Goal: Task Accomplishment & Management: Complete application form

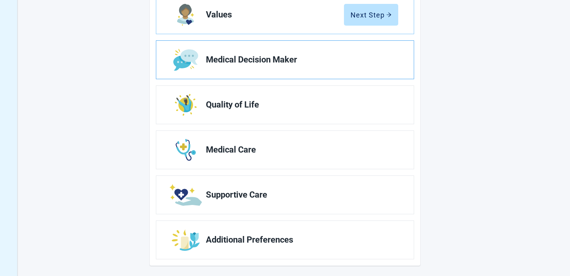
scroll to position [137, 0]
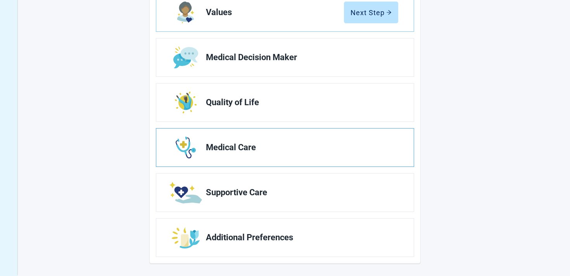
click at [291, 138] on link "Medical Care" at bounding box center [285, 147] width 258 height 38
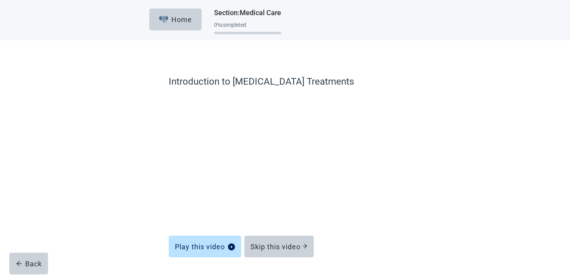
scroll to position [23, 0]
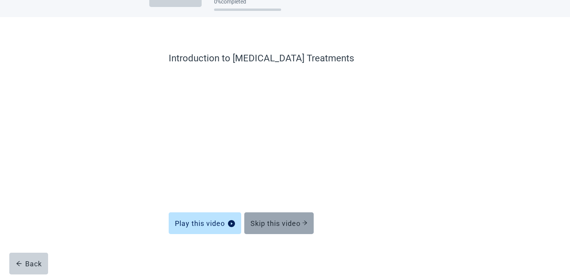
click at [266, 220] on div "Skip this video" at bounding box center [279, 223] width 57 height 8
click at [265, 222] on div "Skip this video" at bounding box center [279, 223] width 57 height 8
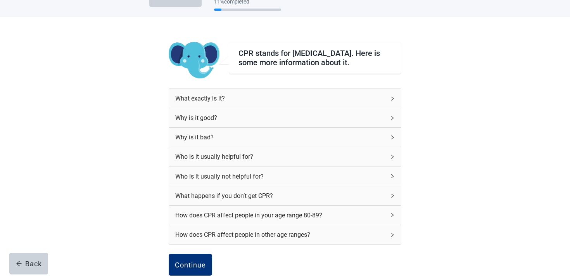
scroll to position [98, 0]
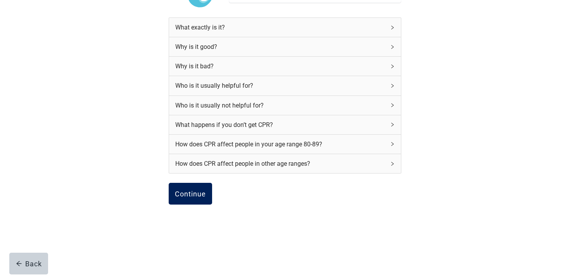
click at [188, 197] on div "Continue" at bounding box center [190, 194] width 31 height 8
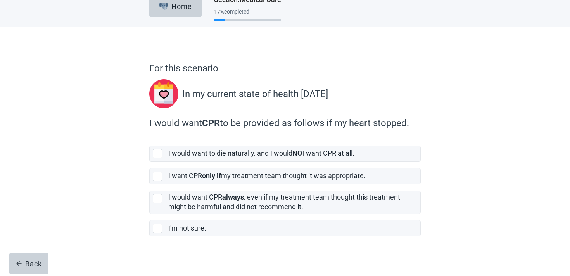
scroll to position [19, 0]
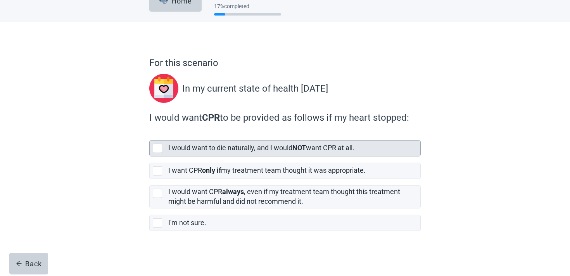
click at [202, 152] on div "I would want to die naturally, and I would NOT want CPR at all." at bounding box center [291, 148] width 247 height 10
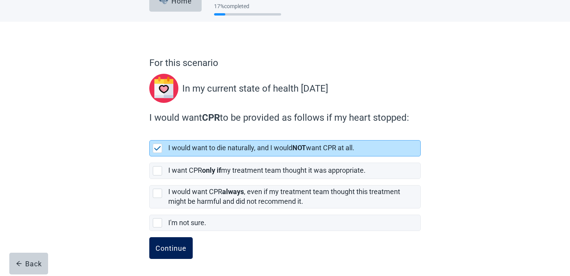
click at [163, 243] on button "Continue" at bounding box center [170, 248] width 43 height 22
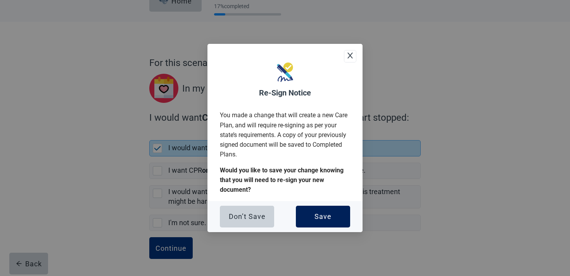
click at [307, 213] on button "Save" at bounding box center [323, 217] width 54 height 22
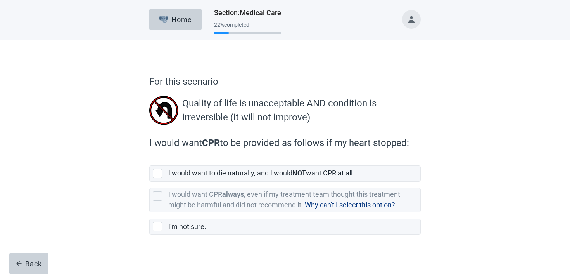
scroll to position [4, 0]
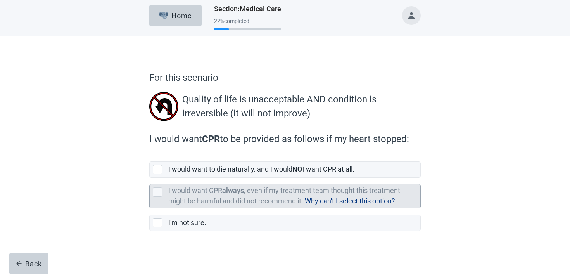
click at [346, 201] on span "Why can't I select this option?" at bounding box center [350, 201] width 90 height 8
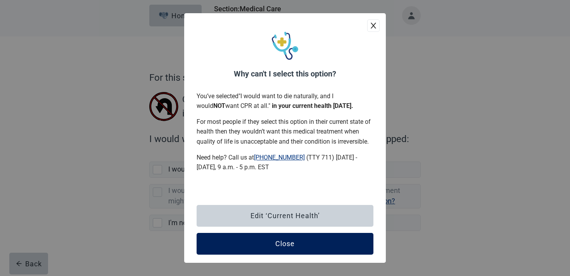
click at [288, 243] on div "Close" at bounding box center [284, 244] width 19 height 8
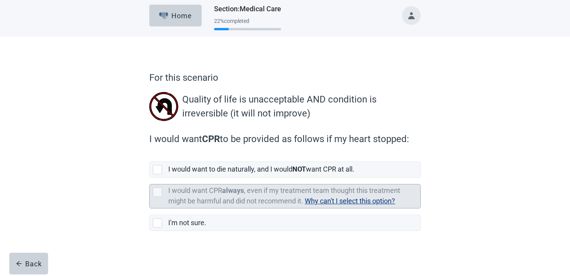
click at [205, 185] on div "I would want CPR always , even if my treatment team thought this treatment migh…" at bounding box center [294, 196] width 252 height 24
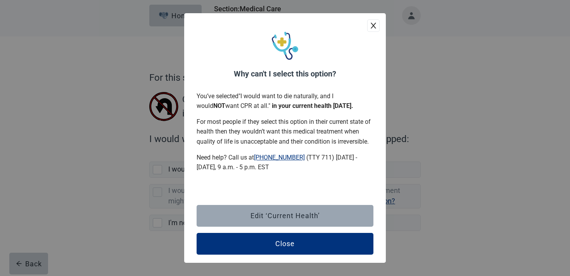
click at [256, 224] on button "Edit ‘Current Health’" at bounding box center [285, 216] width 177 height 22
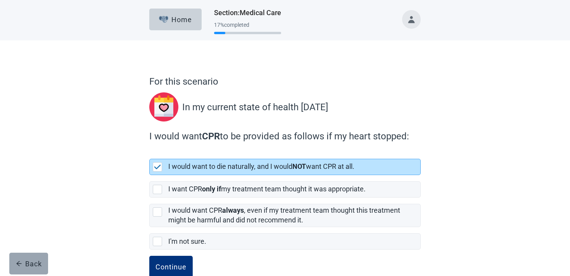
click at [34, 260] on div "Back" at bounding box center [29, 263] width 26 height 8
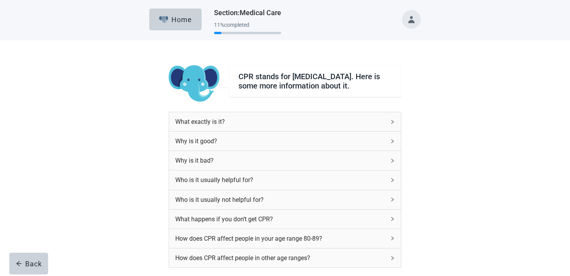
scroll to position [98, 0]
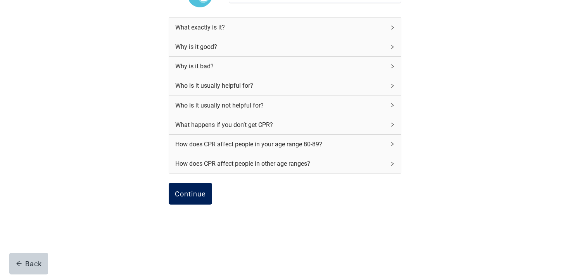
click at [195, 194] on div "Continue" at bounding box center [190, 194] width 31 height 8
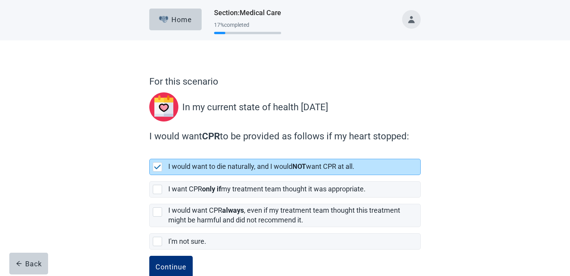
scroll to position [19, 0]
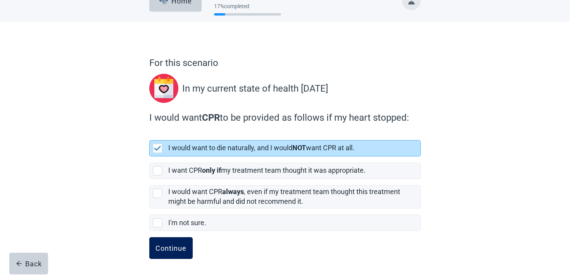
click at [170, 245] on div "Continue" at bounding box center [171, 248] width 31 height 8
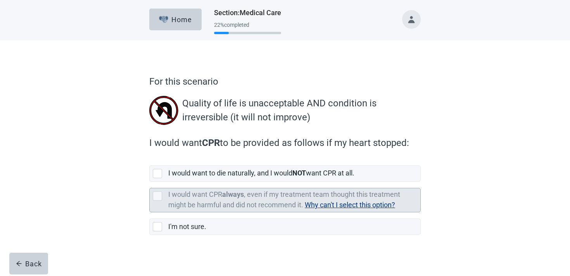
click at [334, 206] on span "Why can't I select this option?" at bounding box center [350, 205] width 90 height 8
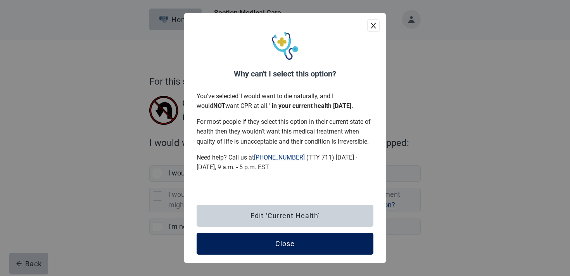
click at [296, 254] on button "Close" at bounding box center [285, 244] width 177 height 22
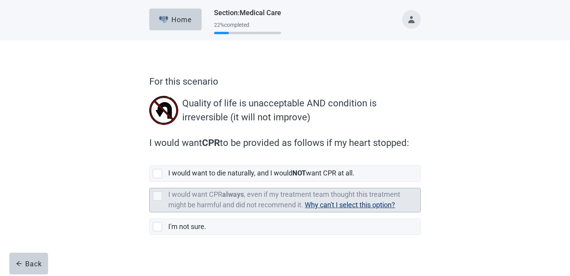
click at [316, 204] on span "Why can't I select this option?" at bounding box center [350, 205] width 90 height 8
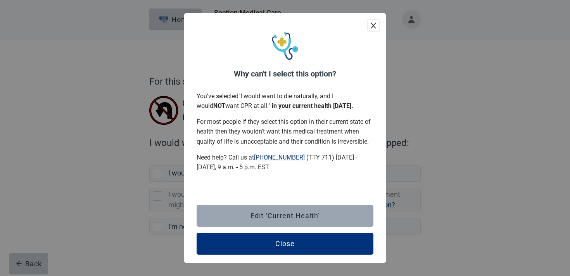
click at [259, 209] on button "Edit ‘Current Health’" at bounding box center [285, 216] width 177 height 22
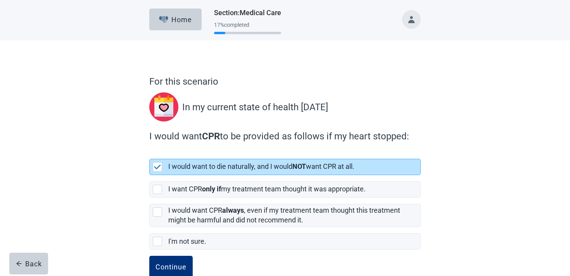
scroll to position [19, 0]
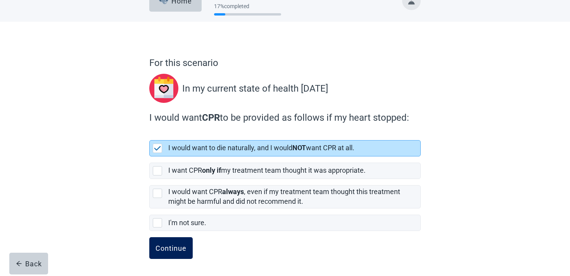
click at [180, 256] on button "Continue" at bounding box center [170, 248] width 43 height 22
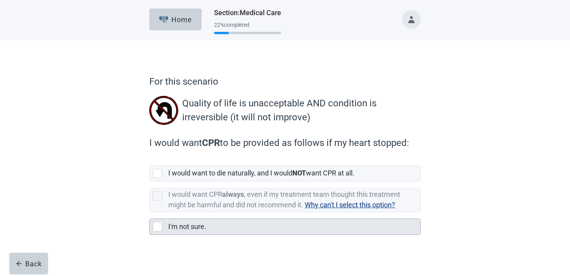
click at [219, 228] on div "I'm not sure." at bounding box center [291, 227] width 247 height 10
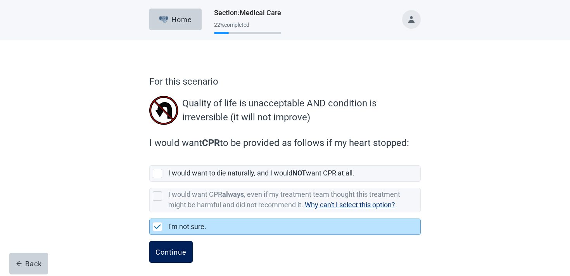
click at [166, 246] on button "Continue" at bounding box center [170, 252] width 43 height 22
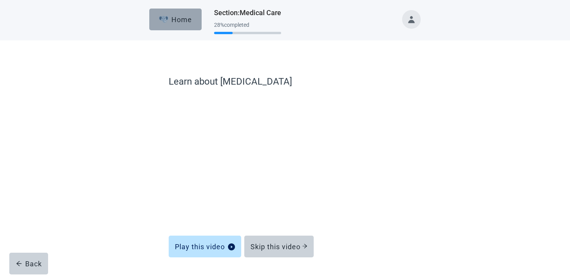
click at [191, 21] on div "Home" at bounding box center [175, 20] width 33 height 8
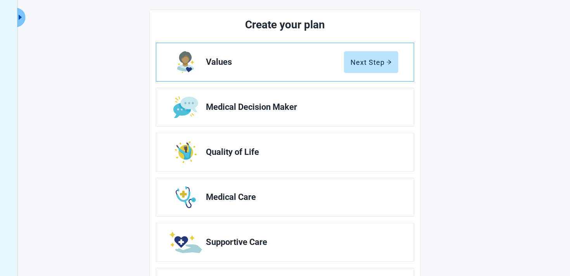
scroll to position [121, 0]
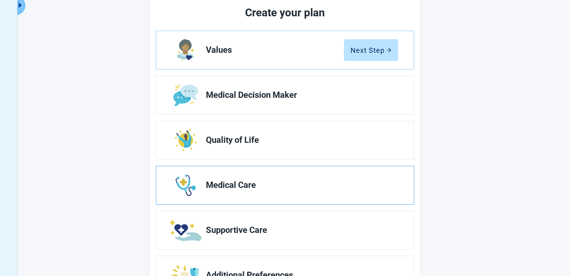
click at [278, 190] on link "Medical Care" at bounding box center [285, 185] width 258 height 38
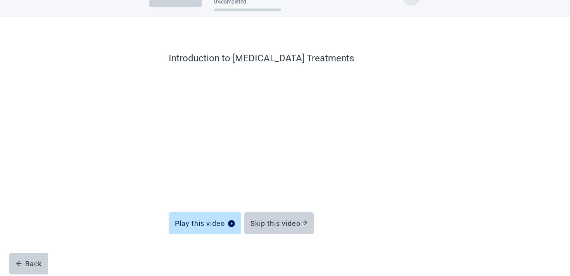
scroll to position [23, 0]
click at [276, 225] on div "Skip this video" at bounding box center [279, 223] width 57 height 8
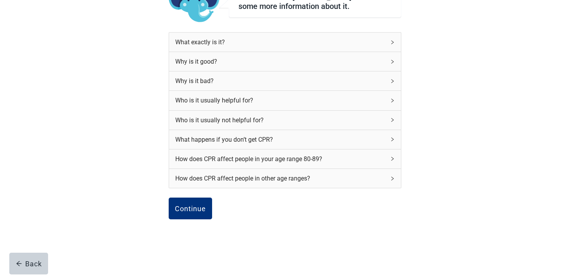
scroll to position [91, 0]
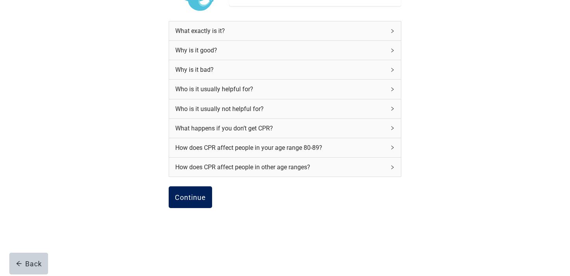
click at [193, 206] on button "Continue" at bounding box center [190, 197] width 43 height 22
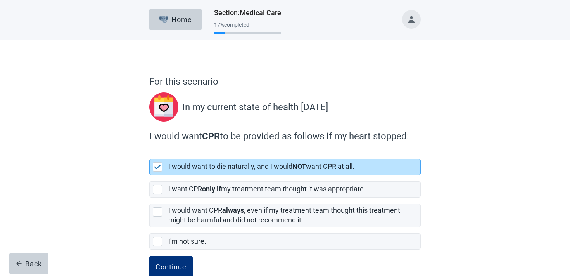
scroll to position [19, 0]
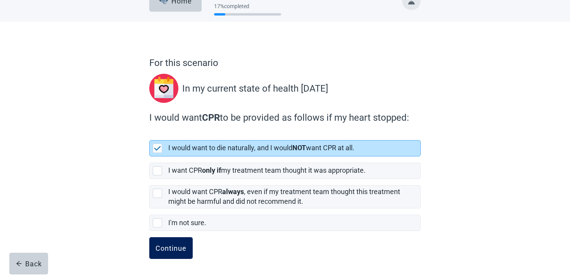
click at [166, 248] on div "Continue" at bounding box center [171, 248] width 31 height 8
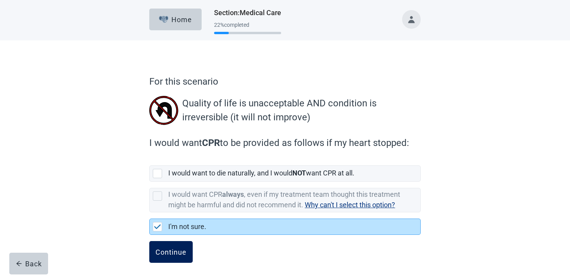
click at [184, 250] on div "Continue" at bounding box center [171, 252] width 31 height 8
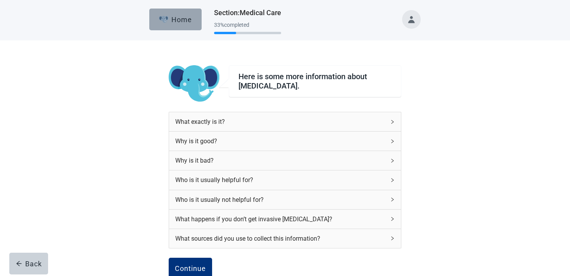
click at [192, 17] on div "Home" at bounding box center [175, 20] width 33 height 8
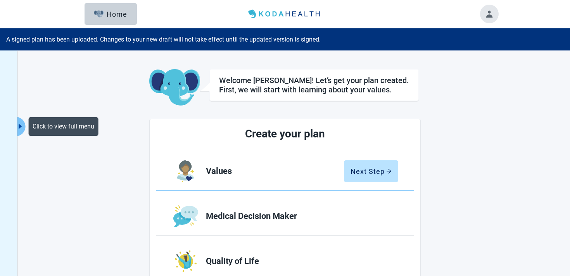
click at [21, 132] on button "Click to view full menu" at bounding box center [21, 126] width 10 height 19
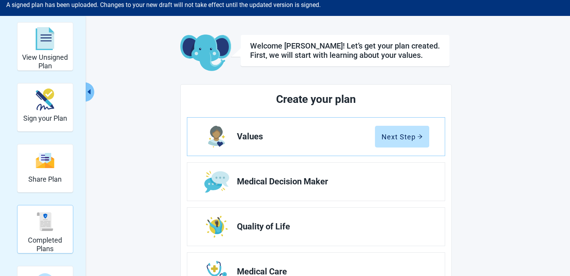
scroll to position [49, 0]
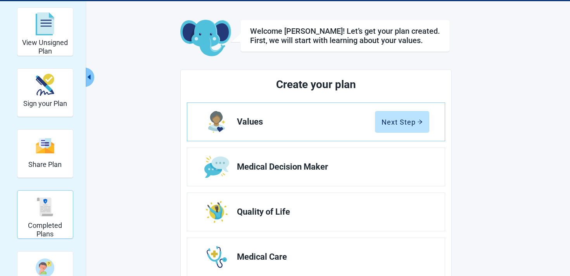
click at [43, 226] on h2 "Completed Plans" at bounding box center [45, 229] width 49 height 17
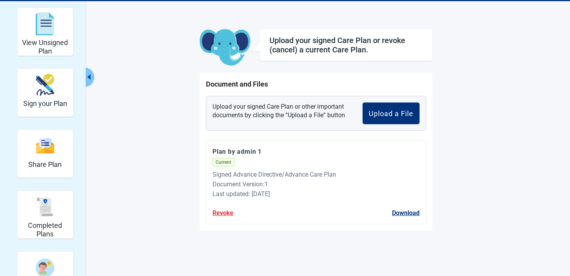
click at [399, 126] on div "Upload your signed Care Plan or other important documents by clicking the “Uplo…" at bounding box center [316, 113] width 220 height 35
click at [397, 108] on button "Upload a File" at bounding box center [391, 113] width 57 height 22
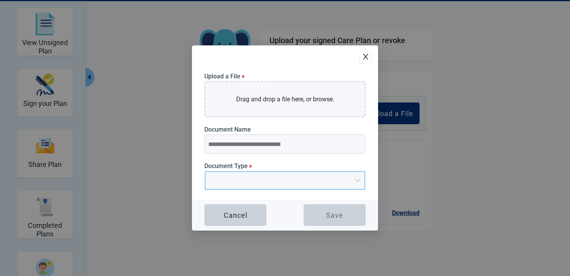
click at [239, 177] on input "Document Type *" at bounding box center [282, 178] width 145 height 12
click at [264, 173] on input "Document Type *" at bounding box center [282, 178] width 145 height 12
click at [232, 214] on div "Cancel" at bounding box center [236, 215] width 24 height 8
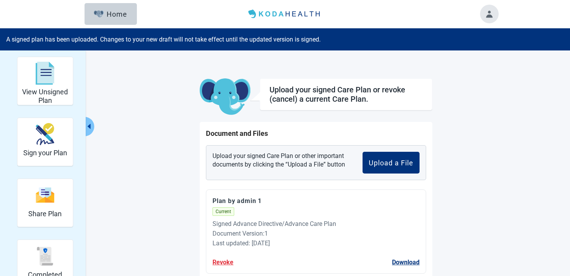
click at [489, 16] on button "Toggle account menu" at bounding box center [489, 14] width 19 height 19
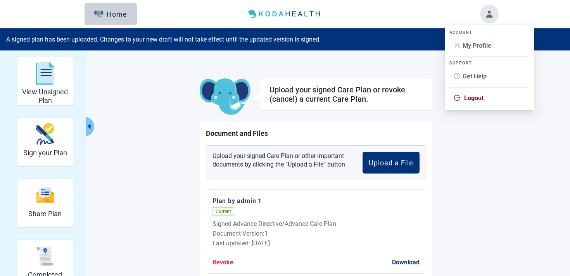
click at [487, 41] on li "My Profile" at bounding box center [490, 45] width 80 height 15
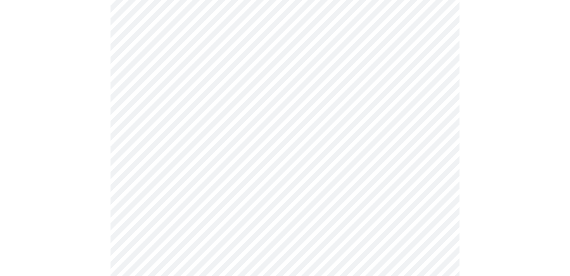
scroll to position [363, 0]
click at [304, 94] on div "Español" at bounding box center [303, 99] width 36 height 12
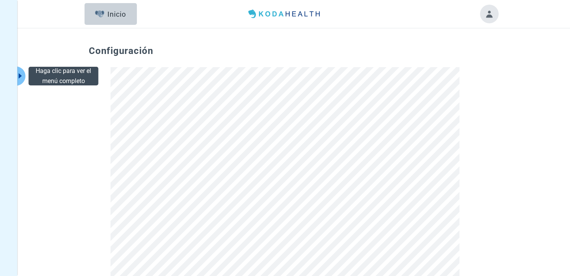
click at [20, 78] on icon "caret-right" at bounding box center [20, 75] width 7 height 7
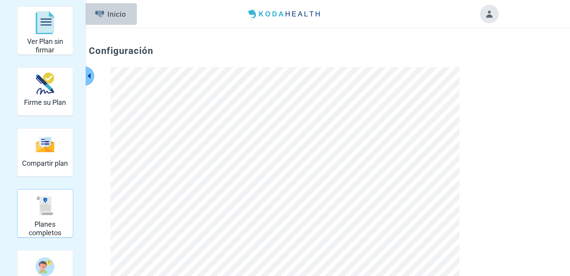
click at [41, 208] on img "Planes completos" at bounding box center [45, 205] width 19 height 19
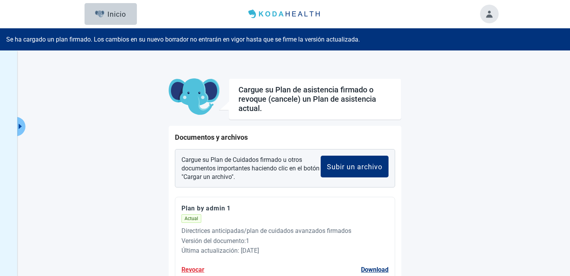
scroll to position [50, 0]
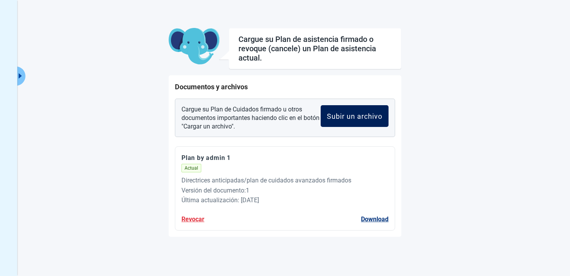
click at [355, 117] on div "Subir un archivo" at bounding box center [354, 116] width 55 height 8
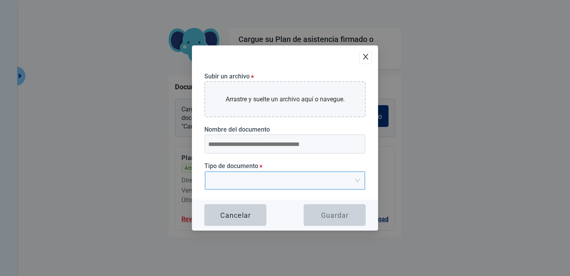
click at [245, 186] on span "Upload Plan Attachment" at bounding box center [282, 180] width 145 height 17
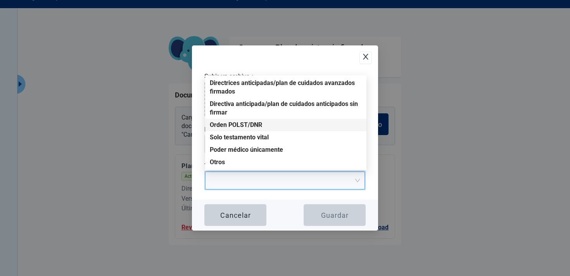
scroll to position [50, 0]
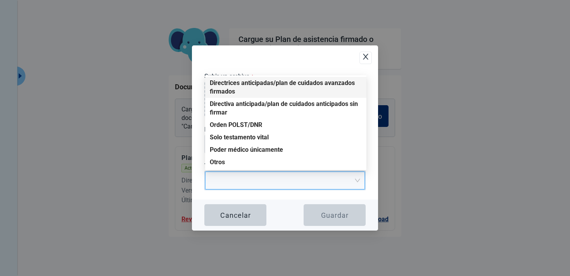
click at [368, 59] on icon "close" at bounding box center [365, 57] width 5 height 6
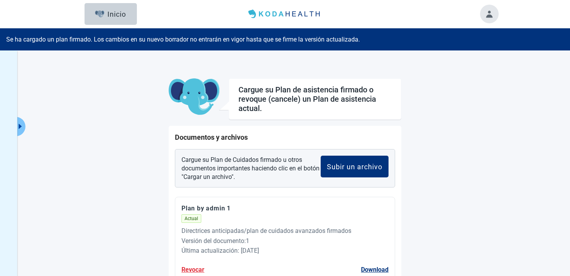
click at [494, 17] on button "Toggle account menu" at bounding box center [489, 14] width 19 height 19
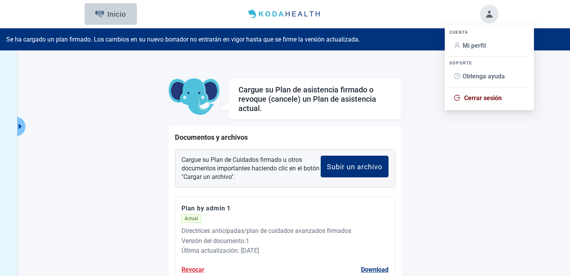
click at [472, 48] on span "Mi perfil" at bounding box center [474, 45] width 23 height 7
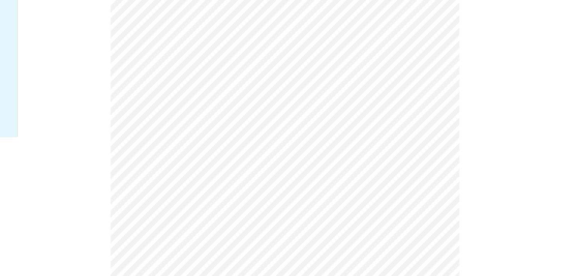
scroll to position [292, 0]
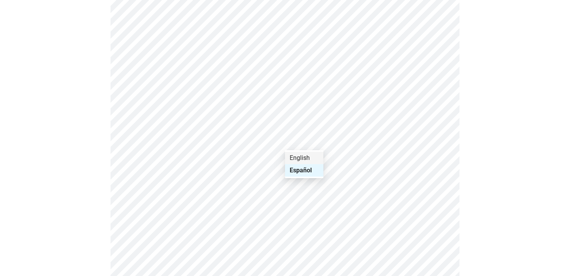
click at [298, 159] on div "English" at bounding box center [304, 158] width 29 height 9
click at [301, 168] on div "Español" at bounding box center [303, 170] width 27 height 9
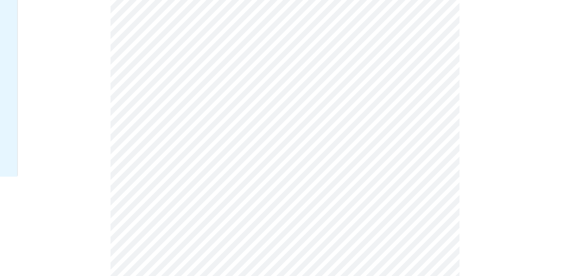
scroll to position [0, 0]
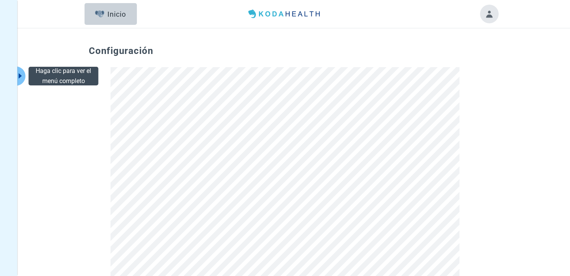
click at [24, 75] on icon "caret-right" at bounding box center [20, 75] width 7 height 7
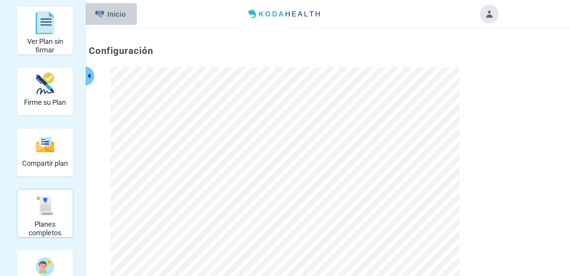
click at [51, 222] on h2 "Planes completos" at bounding box center [45, 228] width 49 height 17
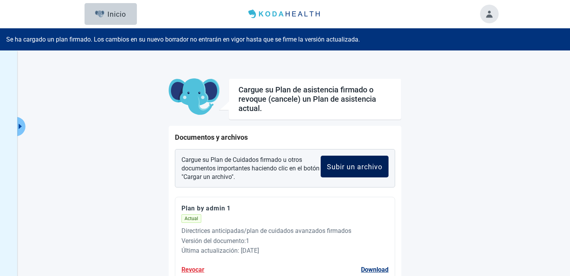
click at [357, 174] on button "Subir un archivo" at bounding box center [355, 167] width 68 height 22
click at [357, 174] on div "Upload Plan Attachment" at bounding box center [285, 180] width 160 height 18
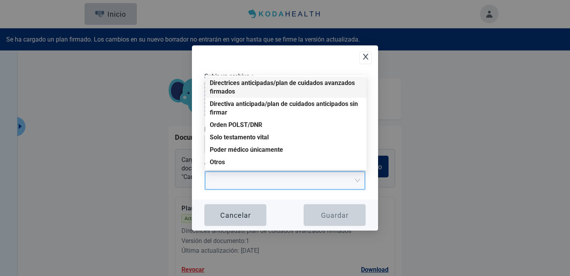
drag, startPoint x: 238, startPoint y: 89, endPoint x: 216, endPoint y: 80, distance: 23.8
click at [216, 80] on div "Directrices anticipadas/plan de cuidados avanzados firmados" at bounding box center [286, 87] width 152 height 17
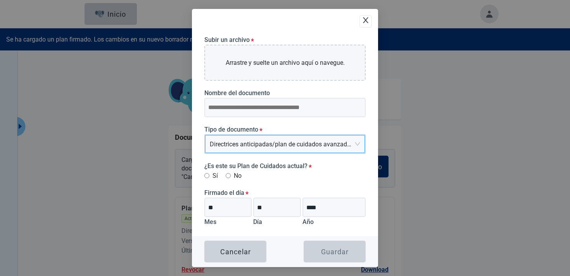
click at [291, 141] on span "Directrices anticipadas/plan de cuidados avanzados firmados" at bounding box center [285, 143] width 150 height 17
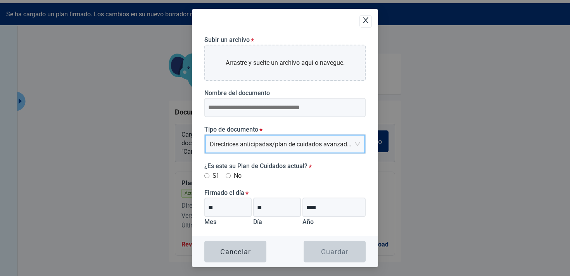
scroll to position [50, 0]
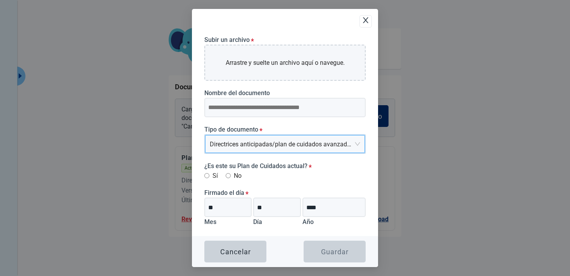
click at [367, 21] on icon "close" at bounding box center [365, 20] width 5 height 6
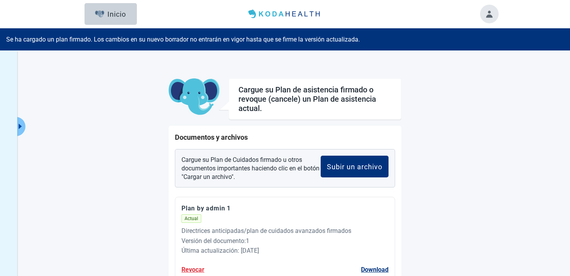
click at [486, 18] on button "Toggle account menu" at bounding box center [489, 14] width 19 height 19
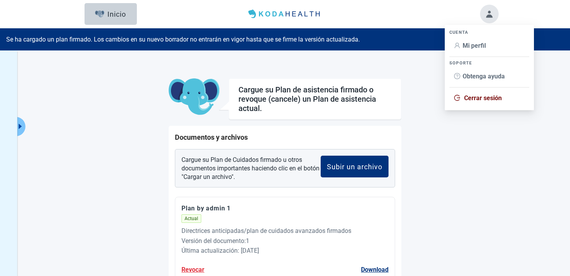
click at [474, 44] on span "Mi perfil" at bounding box center [474, 45] width 23 height 7
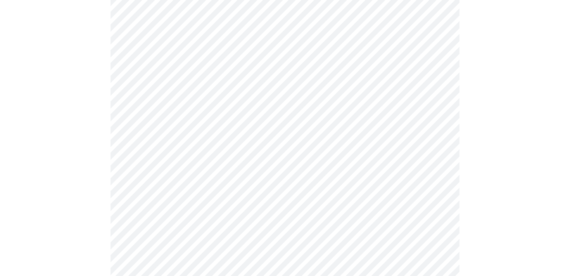
scroll to position [294, 0]
click at [298, 156] on div "English" at bounding box center [304, 156] width 29 height 9
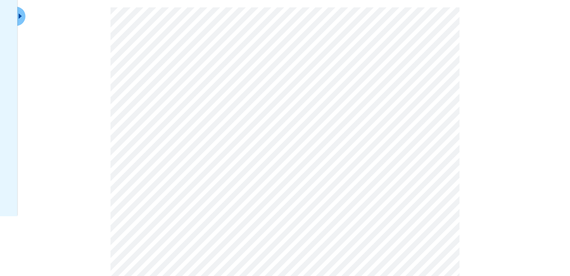
scroll to position [0, 0]
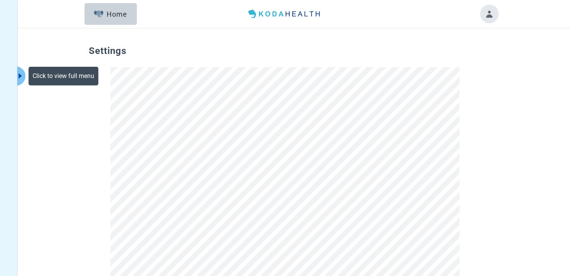
click at [18, 75] on icon "caret-right" at bounding box center [20, 75] width 7 height 7
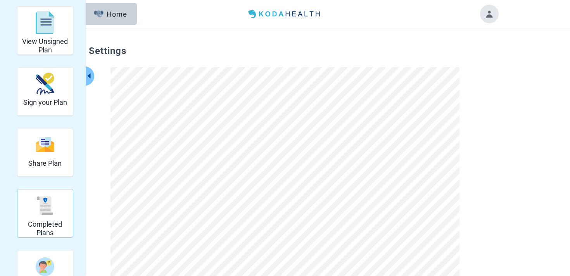
click at [64, 209] on div "Completed Plans" at bounding box center [45, 205] width 49 height 29
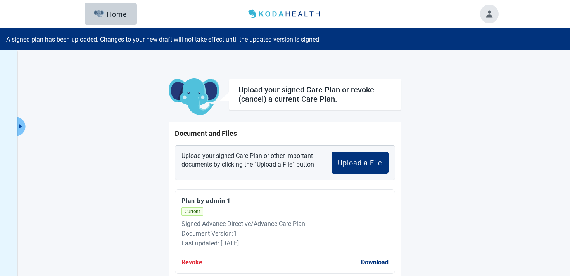
click at [498, 12] on button "Toggle account menu" at bounding box center [489, 14] width 19 height 19
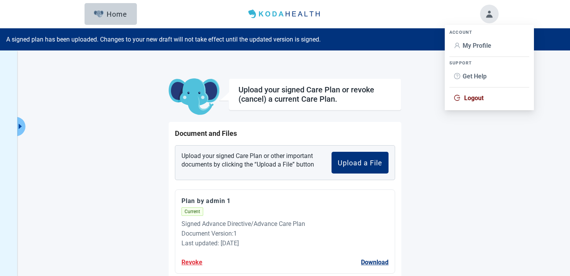
click at [479, 46] on span "My Profile" at bounding box center [477, 45] width 29 height 7
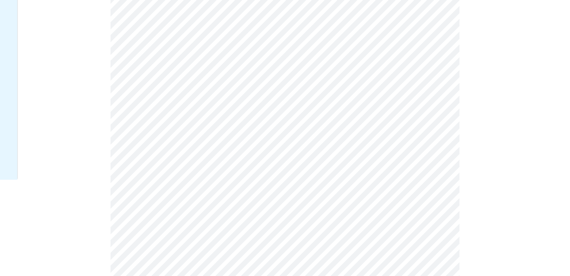
scroll to position [227, 0]
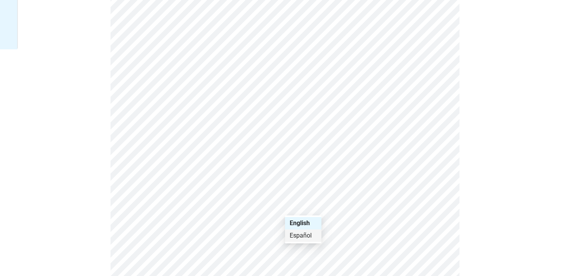
click at [293, 233] on div "Español" at bounding box center [303, 235] width 27 height 9
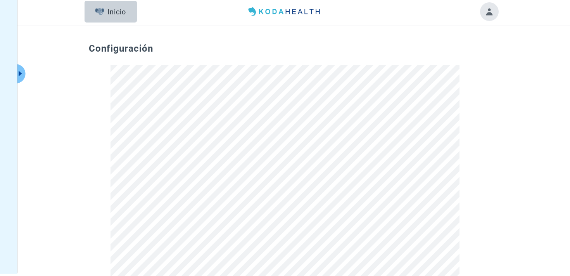
scroll to position [0, 0]
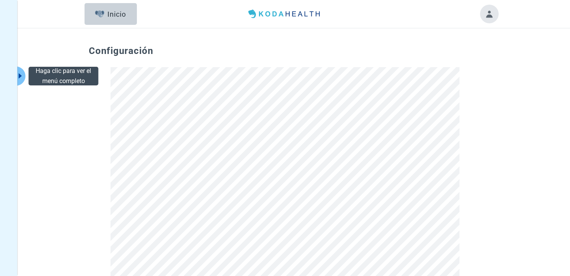
click at [18, 78] on icon "caret-right" at bounding box center [20, 75] width 7 height 7
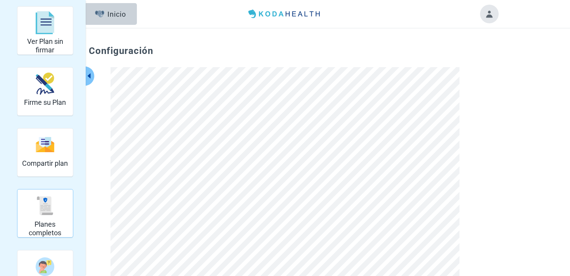
click at [36, 221] on h2 "Planes completos" at bounding box center [45, 228] width 49 height 17
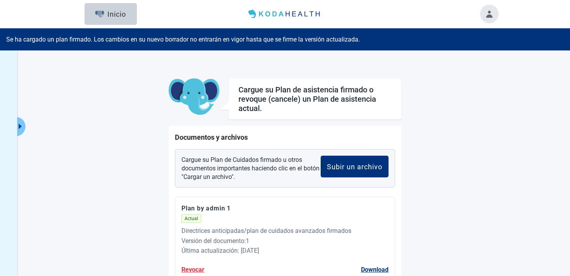
scroll to position [50, 0]
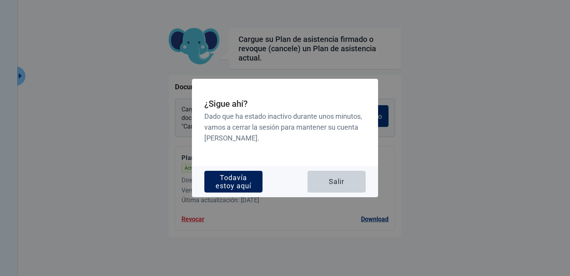
click at [225, 182] on div "Todavía estoy aquí" at bounding box center [234, 182] width 46 height 8
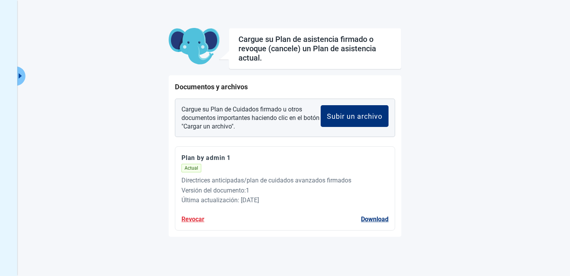
scroll to position [0, 0]
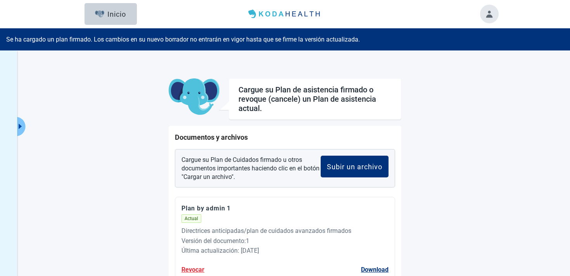
click at [488, 12] on button "Toggle account menu" at bounding box center [489, 14] width 19 height 19
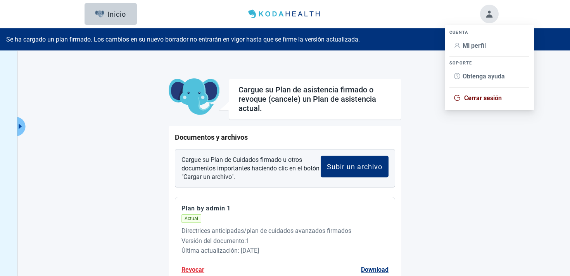
click at [479, 45] on span "Mi perfil" at bounding box center [474, 45] width 23 height 7
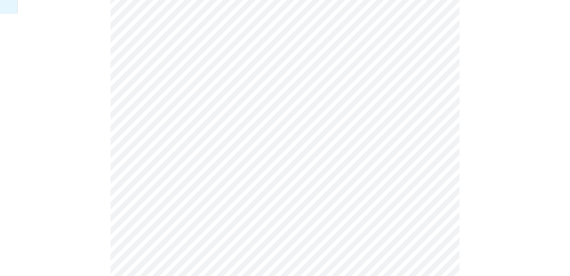
scroll to position [285, 0]
click at [294, 162] on div "English" at bounding box center [304, 165] width 29 height 9
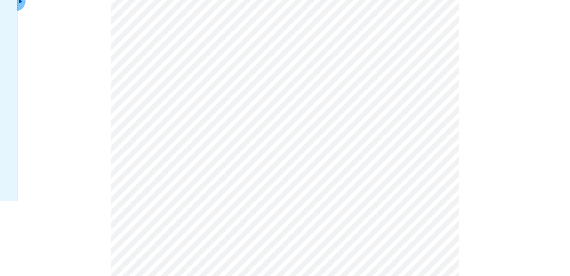
scroll to position [0, 0]
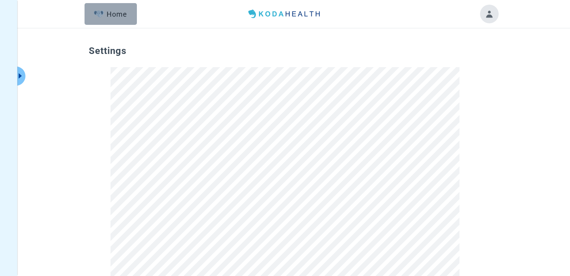
click at [133, 20] on button "Home" at bounding box center [111, 14] width 52 height 22
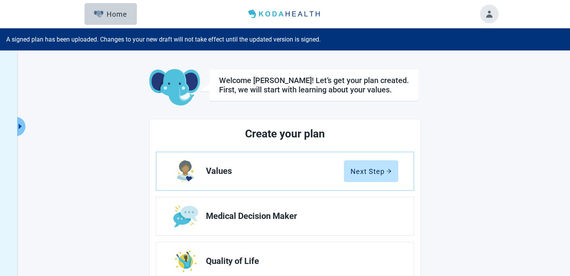
click at [482, 14] on button "Toggle account menu" at bounding box center [489, 14] width 19 height 19
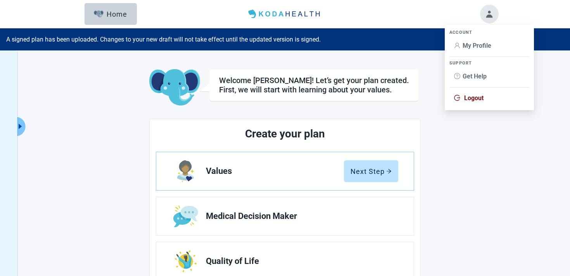
click at [467, 101] on span "Logout" at bounding box center [473, 97] width 19 height 7
